Goal: Understand process/instructions: Learn how to perform a task or action

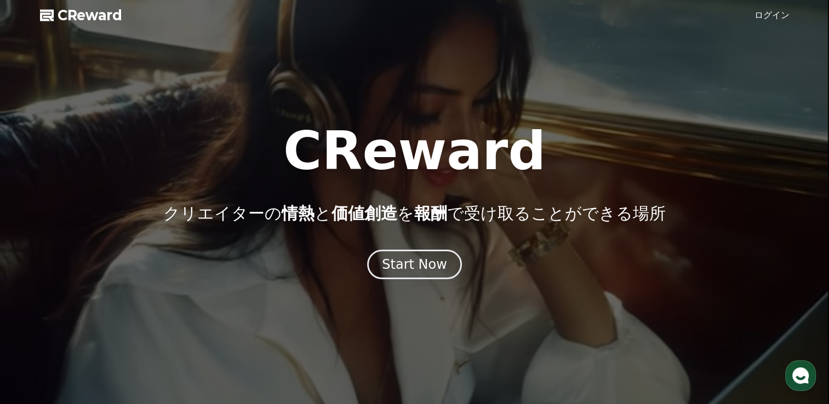
click at [415, 267] on div "Start Now" at bounding box center [414, 265] width 65 height 18
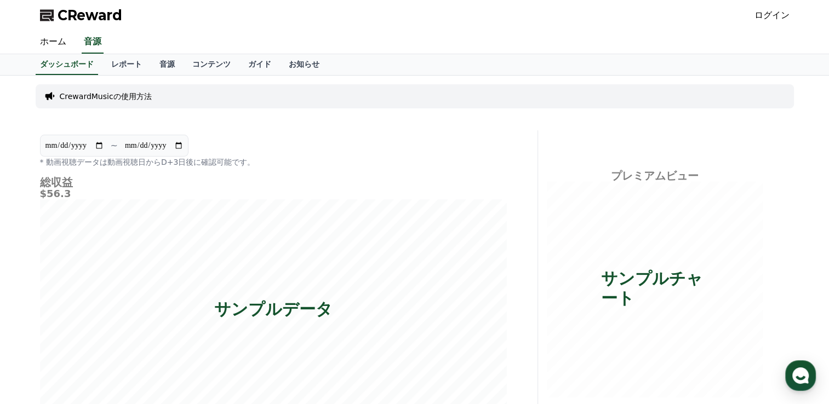
click at [778, 10] on link "ログイン" at bounding box center [771, 15] width 35 height 13
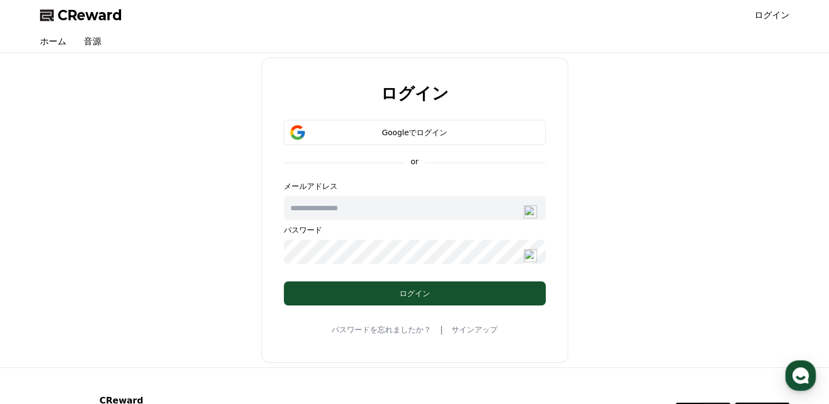
click at [427, 133] on div "Googleでログイン" at bounding box center [415, 132] width 230 height 11
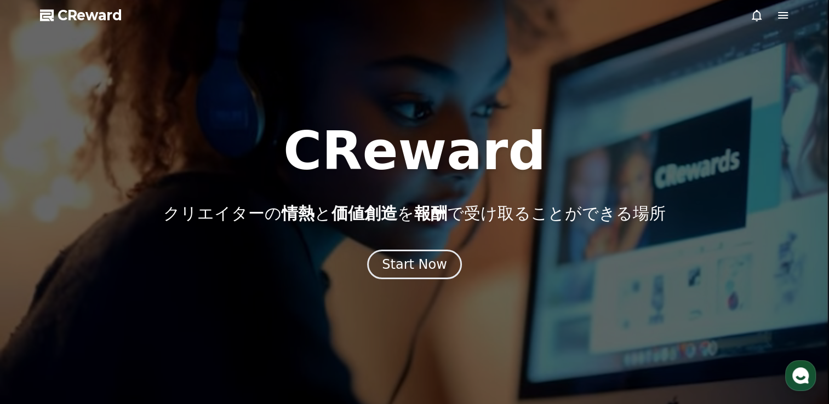
click at [432, 258] on div "Start Now" at bounding box center [414, 265] width 65 height 18
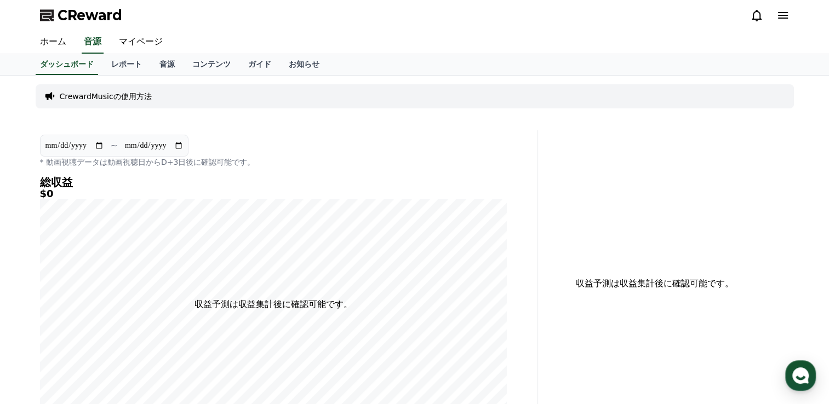
click at [123, 99] on p "CrewardMusicの使用方法" at bounding box center [106, 96] width 92 height 11
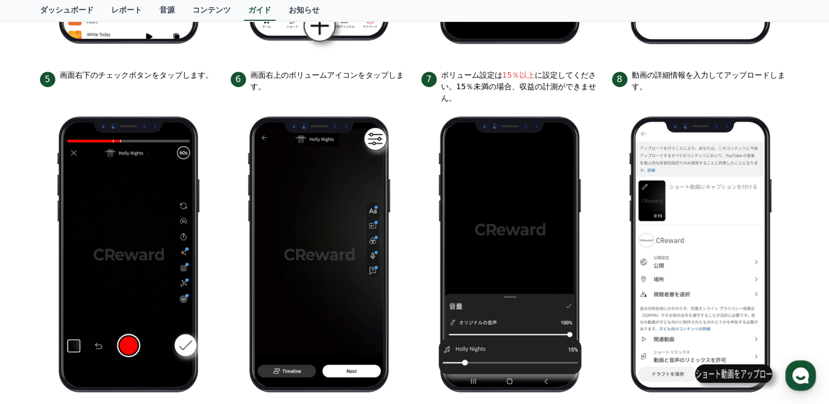
scroll to position [613, 0]
